Goal: Find specific page/section: Find specific page/section

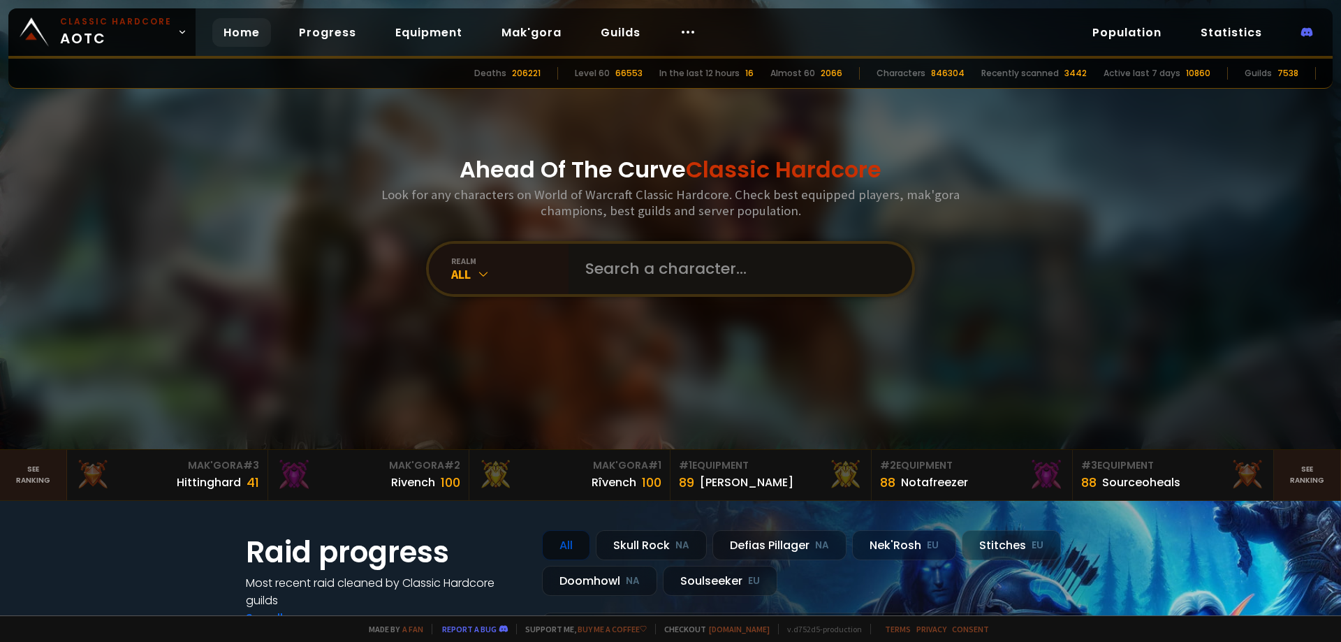
click at [643, 266] on input "text" at bounding box center [736, 269] width 319 height 50
type input "sneaktodeath"
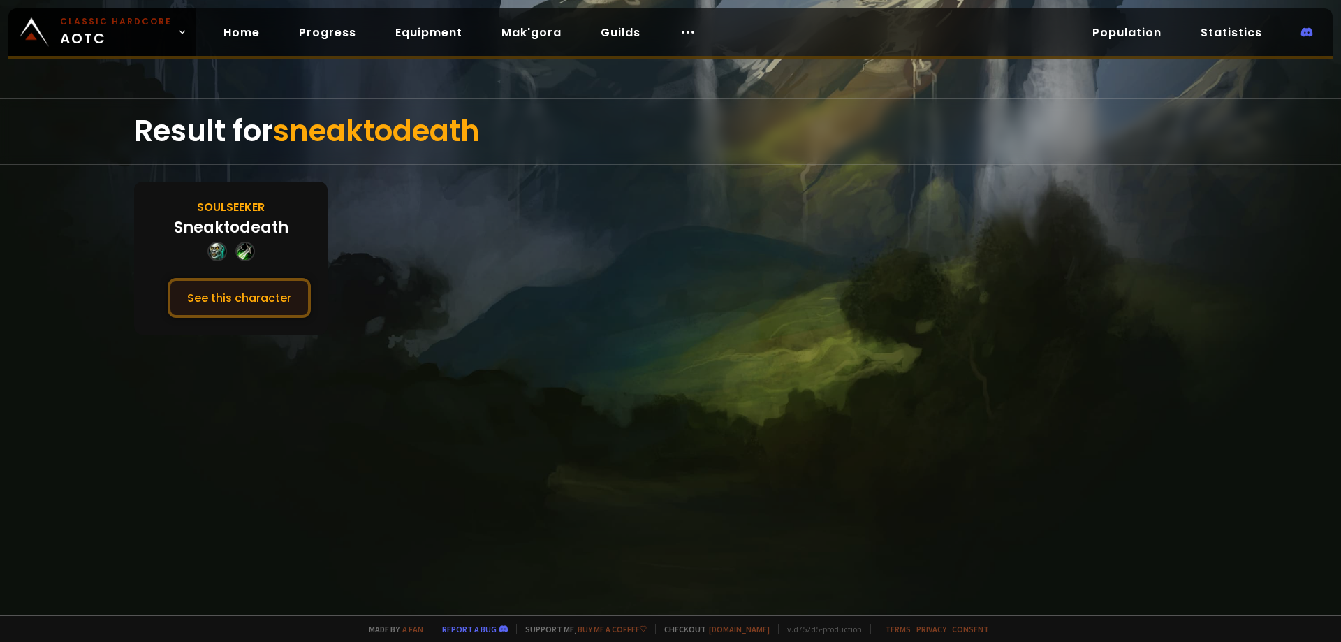
click at [232, 302] on button "See this character" at bounding box center [239, 298] width 143 height 40
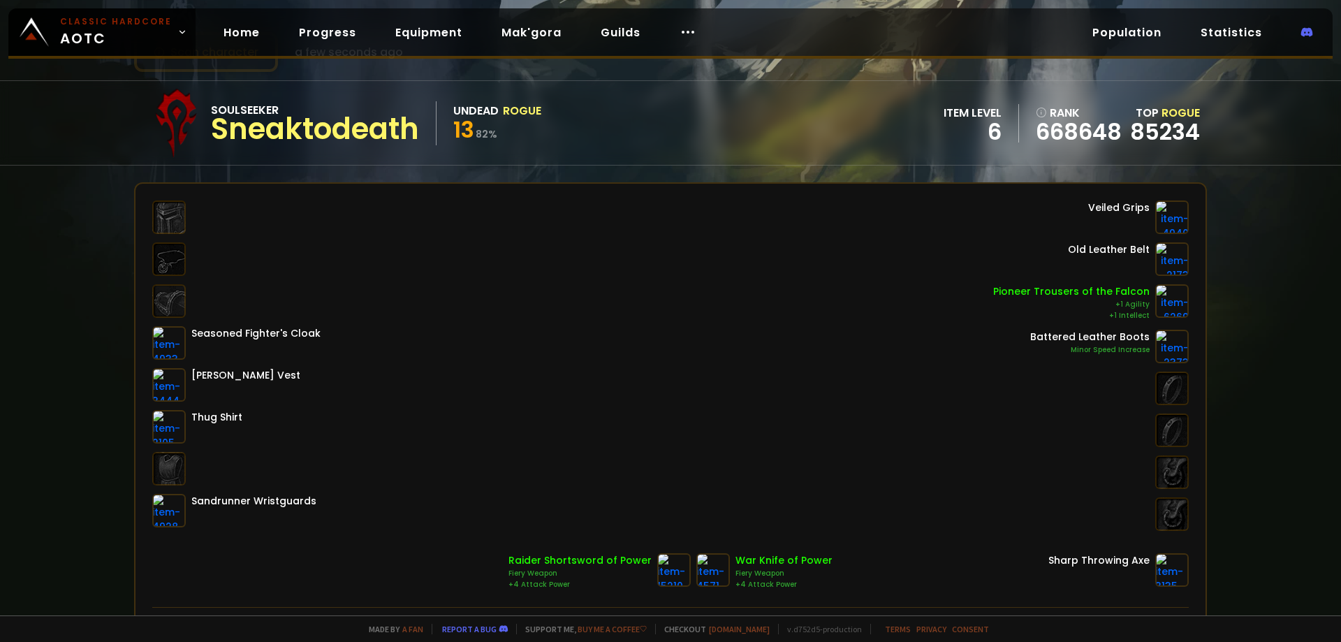
scroll to position [70, 0]
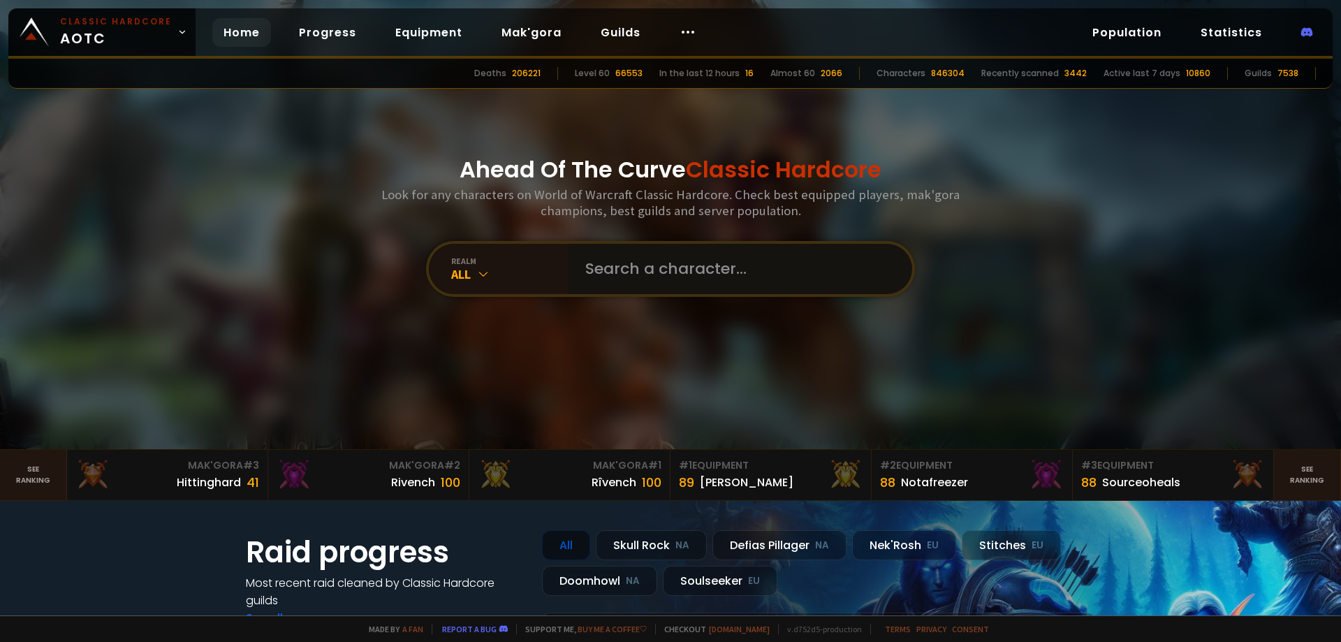
click at [644, 270] on input "text" at bounding box center [736, 269] width 319 height 50
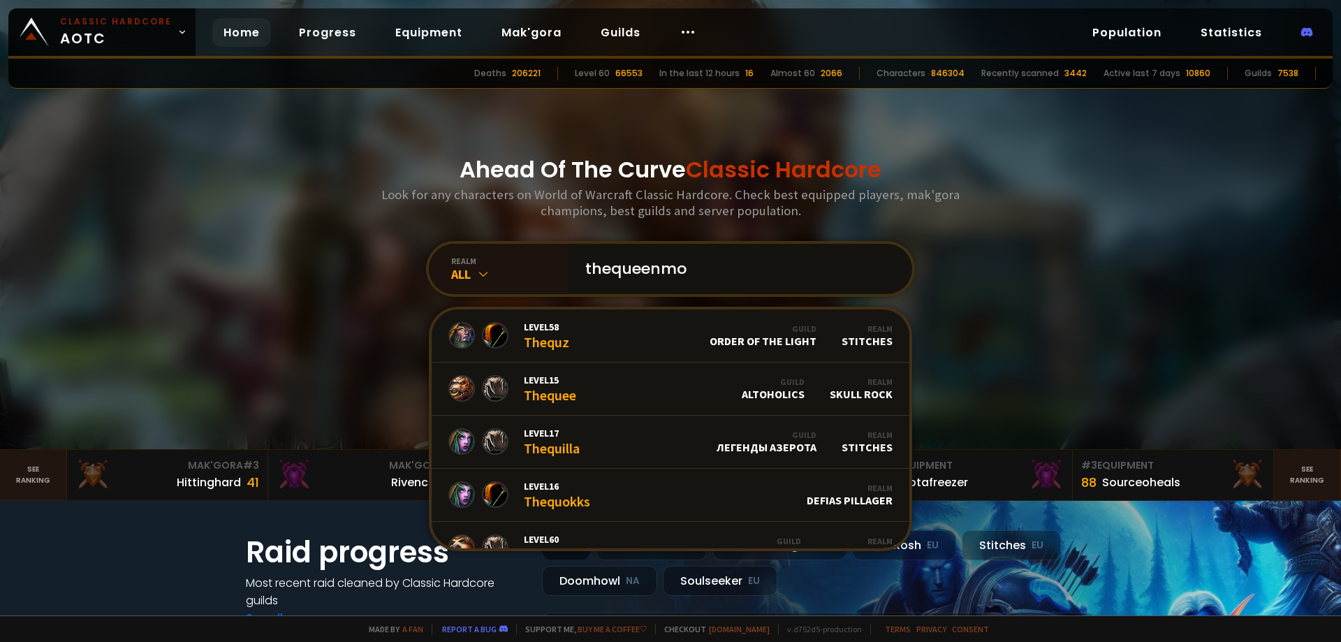
type input "thequeenmoo"
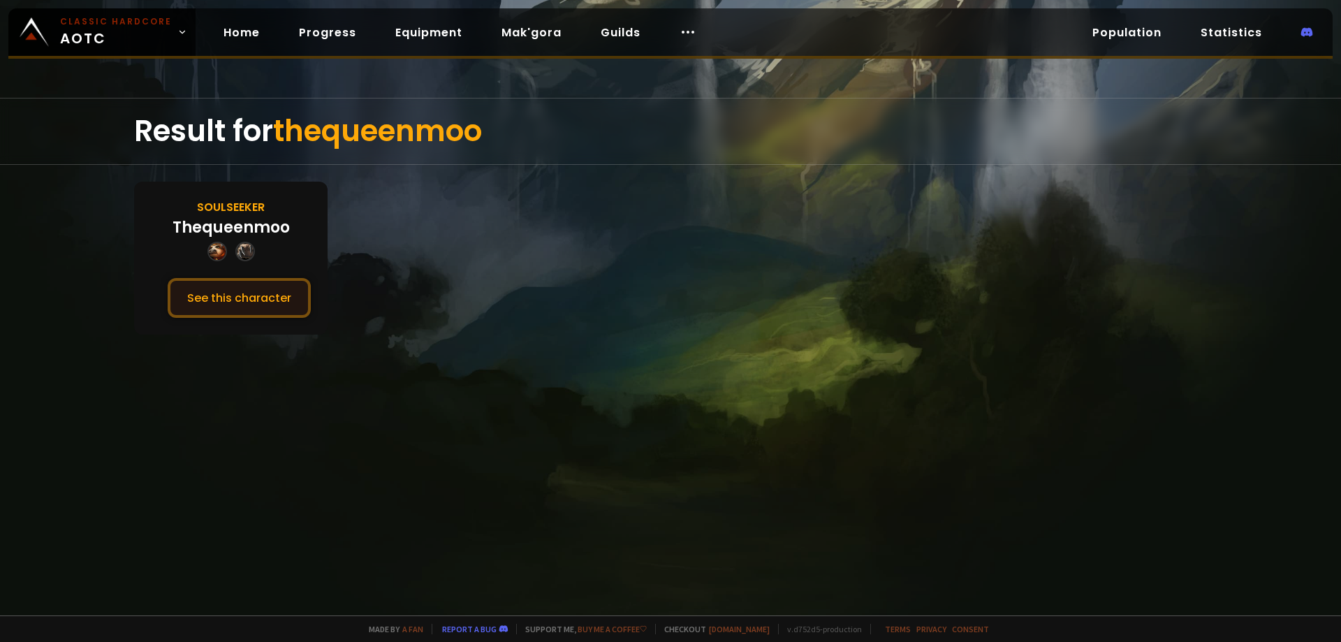
click at [230, 306] on button "See this character" at bounding box center [239, 298] width 143 height 40
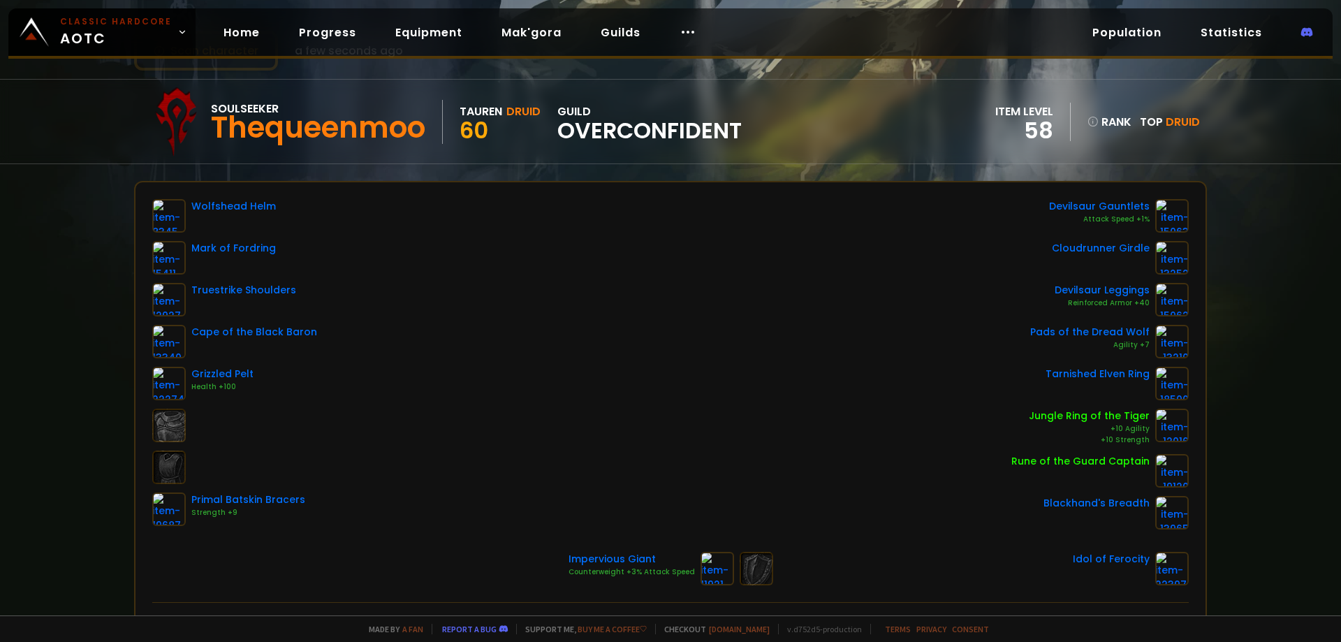
scroll to position [70, 0]
